Goal: Task Accomplishment & Management: Manage account settings

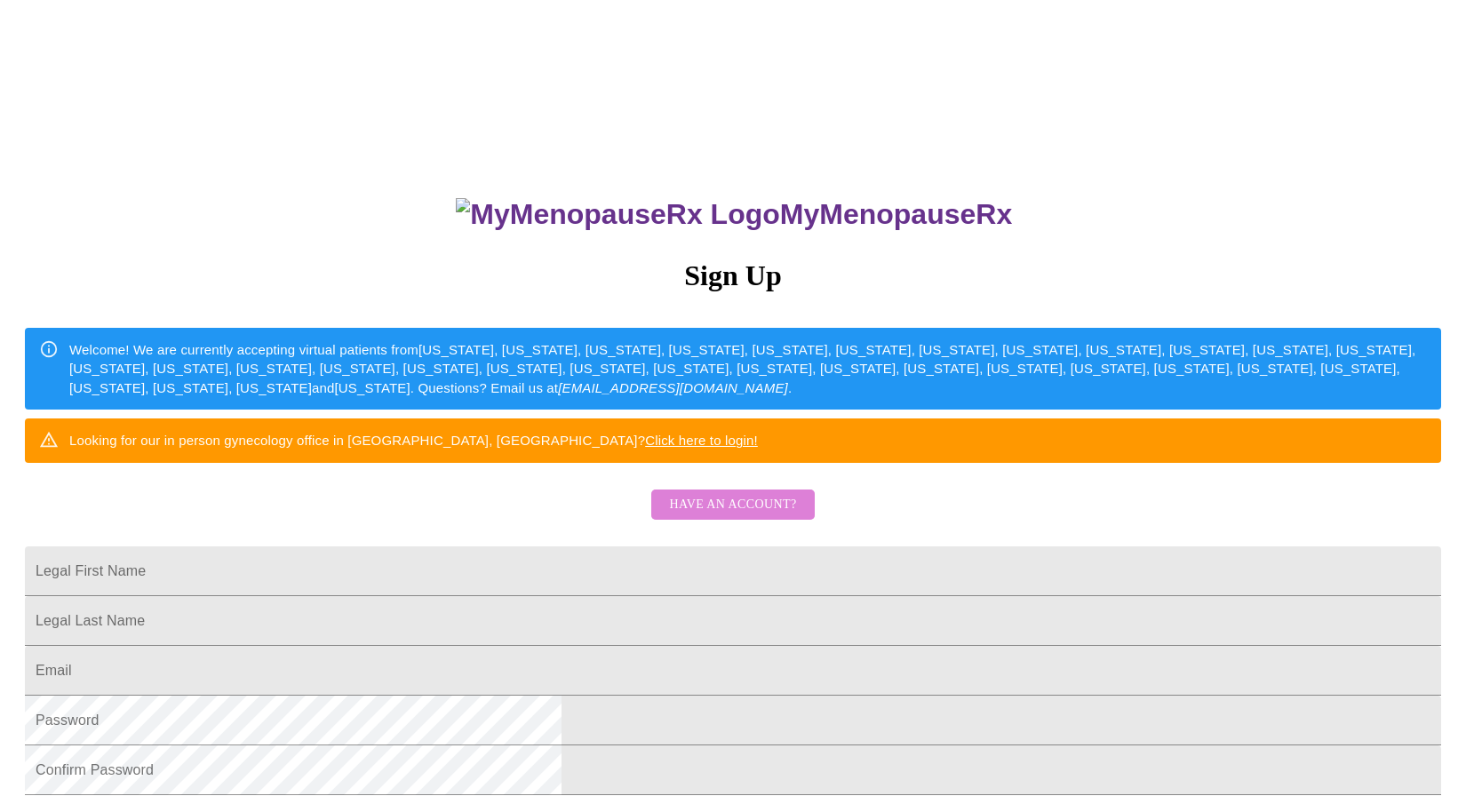
click at [748, 516] on span "Have an account?" at bounding box center [732, 505] width 127 height 22
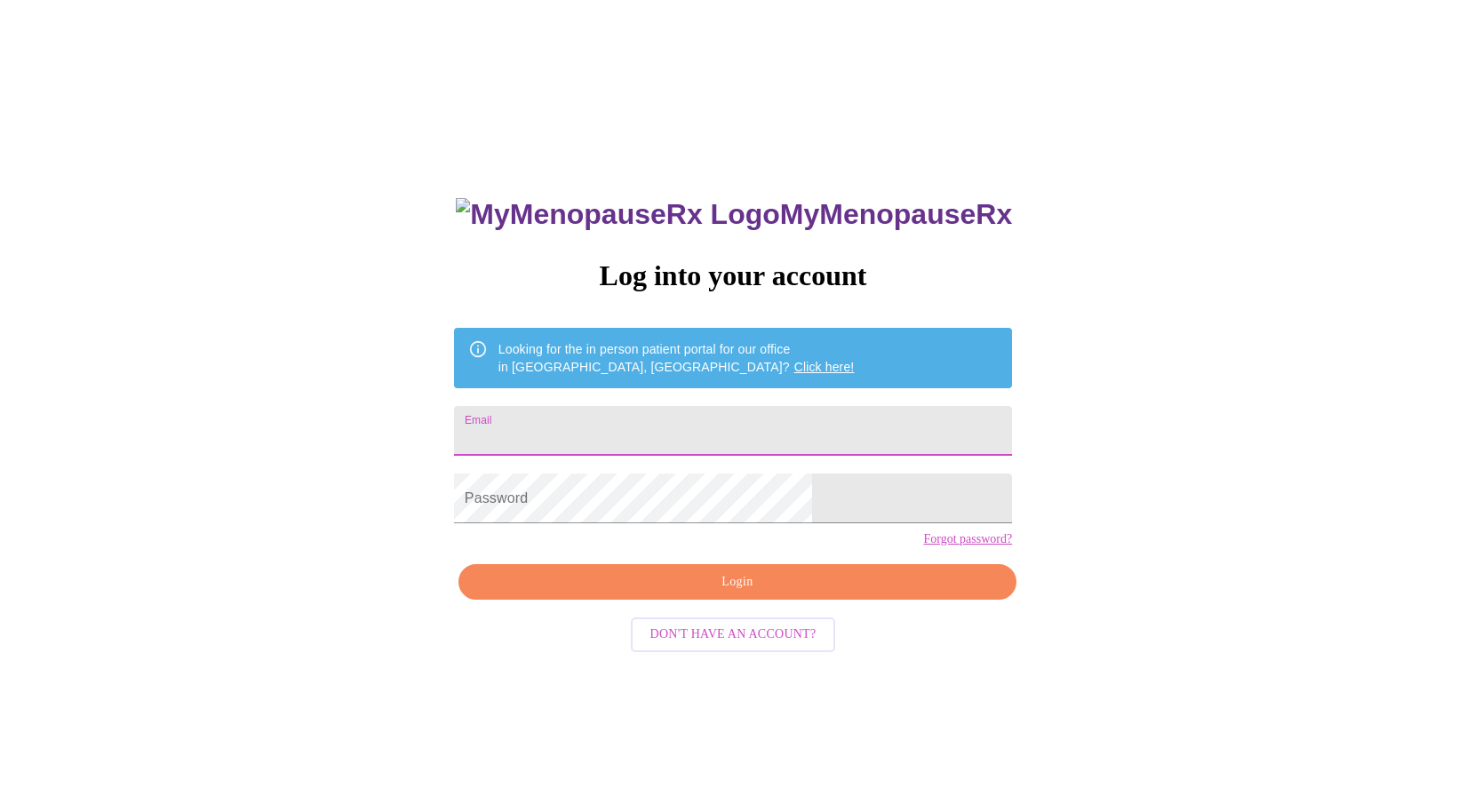
click at [622, 433] on input "Email" at bounding box center [732, 430] width 558 height 49
click at [617, 465] on div "MyMenopauseRx Log into your account Looking for the in person patient portal fo…" at bounding box center [733, 576] width 594 height 812
click at [649, 432] on input "jhs453@" at bounding box center [732, 430] width 558 height 49
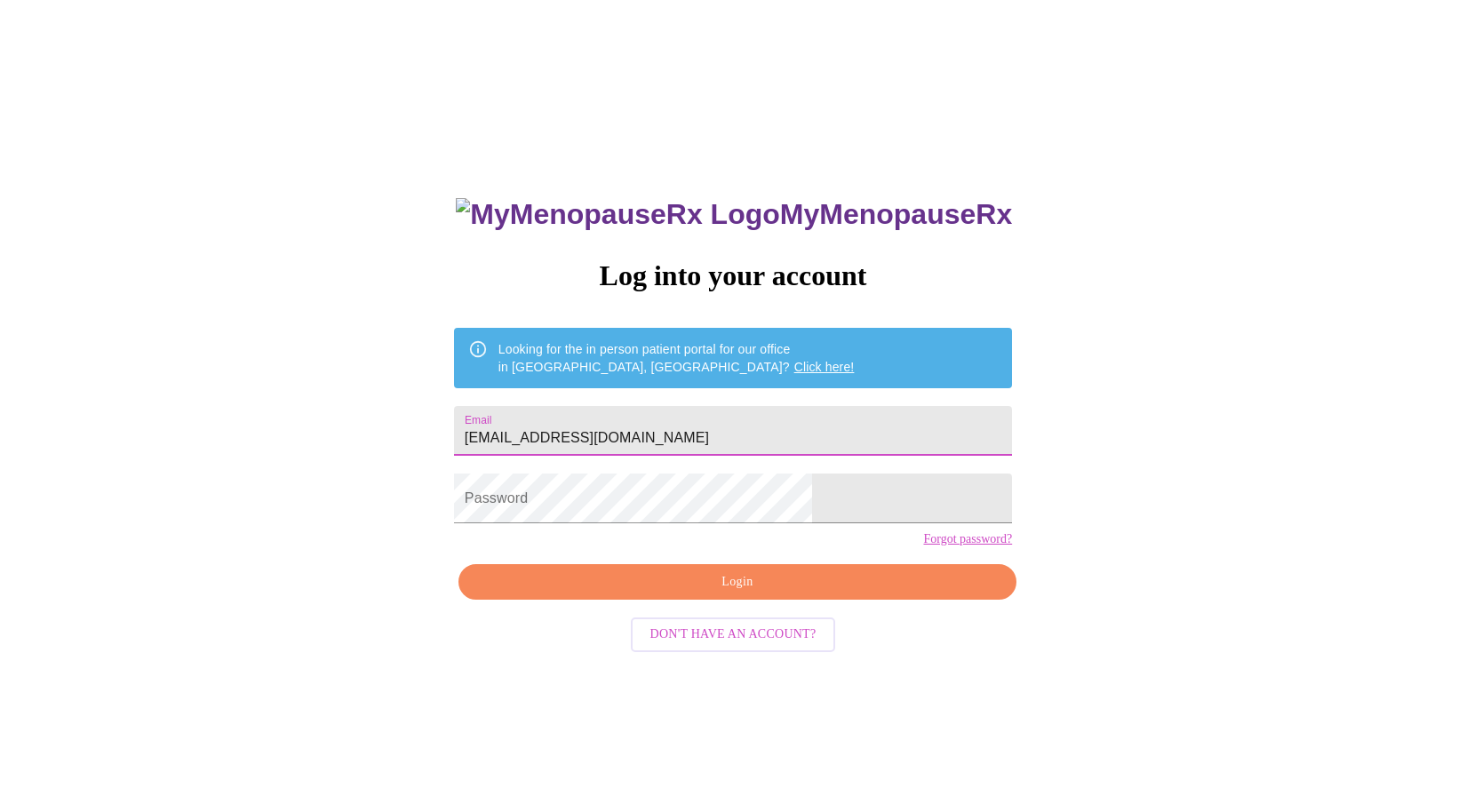
type input "[EMAIL_ADDRESS][DOMAIN_NAME]"
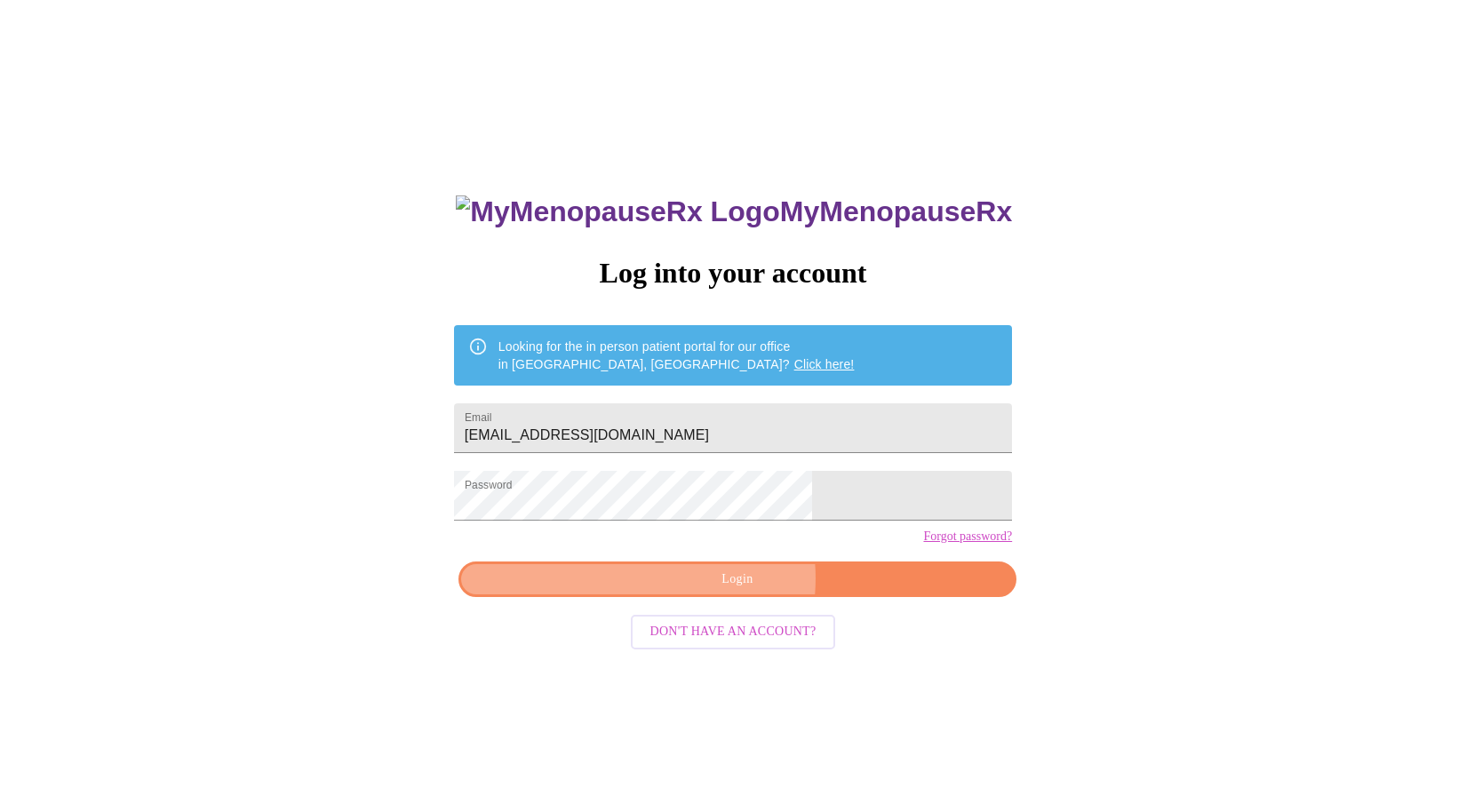
click at [727, 591] on span "Login" at bounding box center [737, 579] width 517 height 22
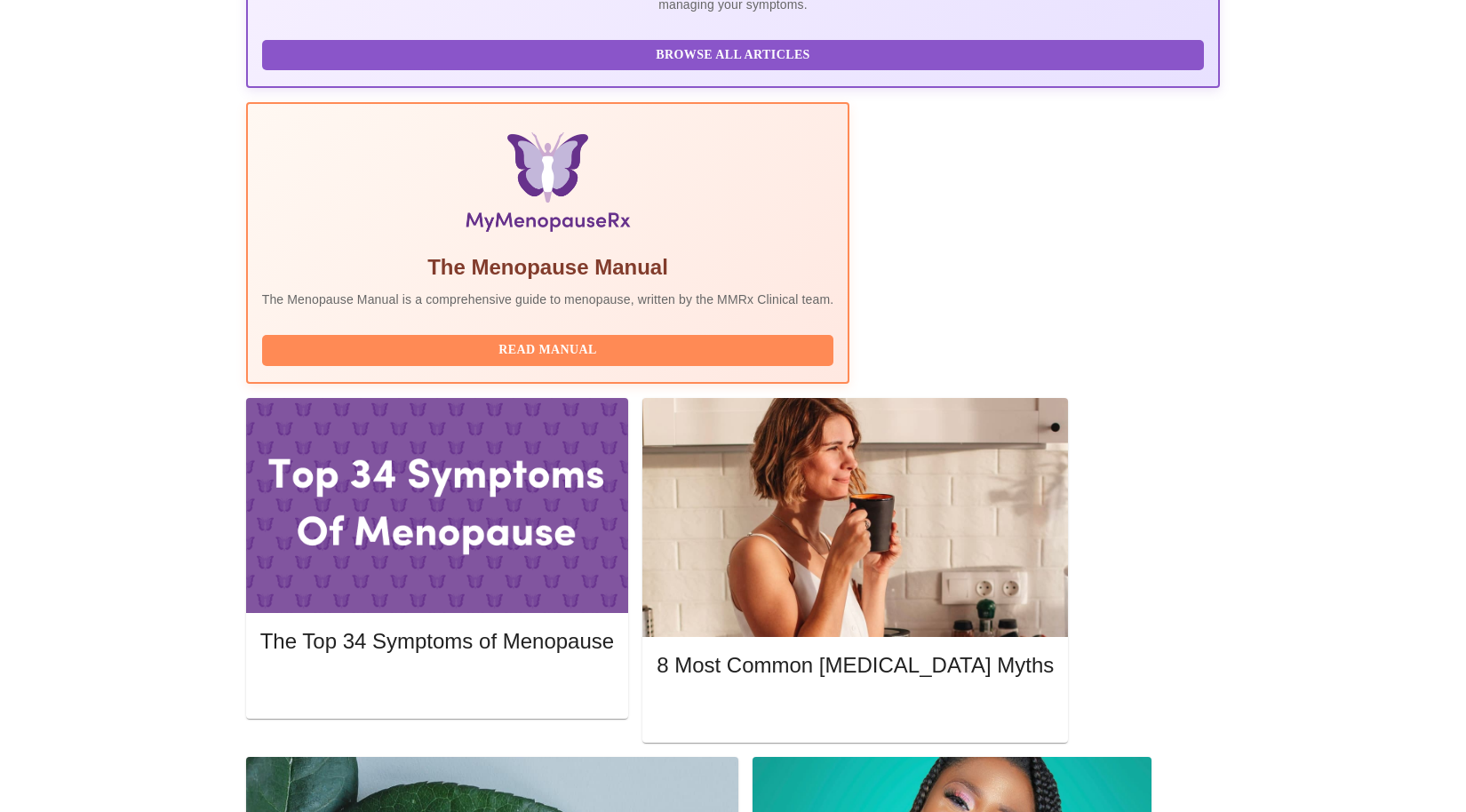
scroll to position [360, 0]
